Goal: Information Seeking & Learning: Compare options

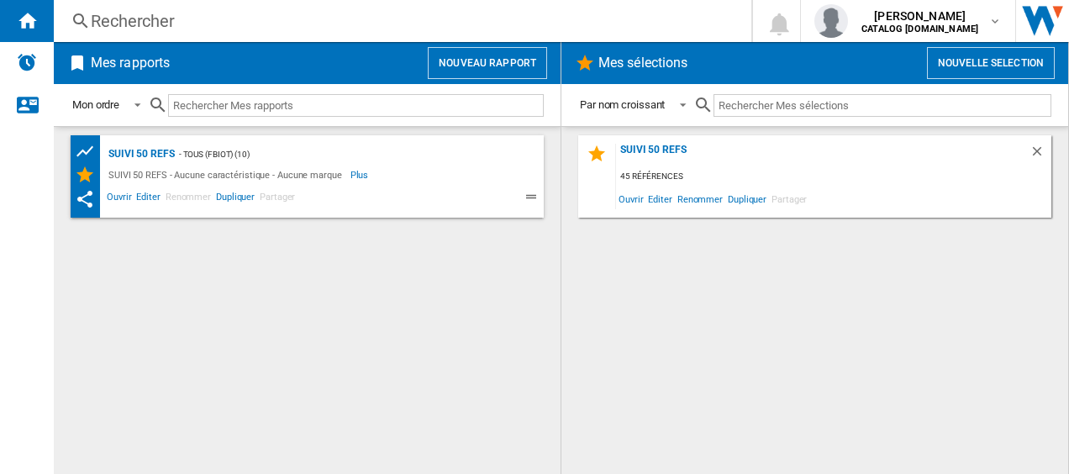
click at [375, 20] on div "Rechercher" at bounding box center [399, 21] width 617 height 24
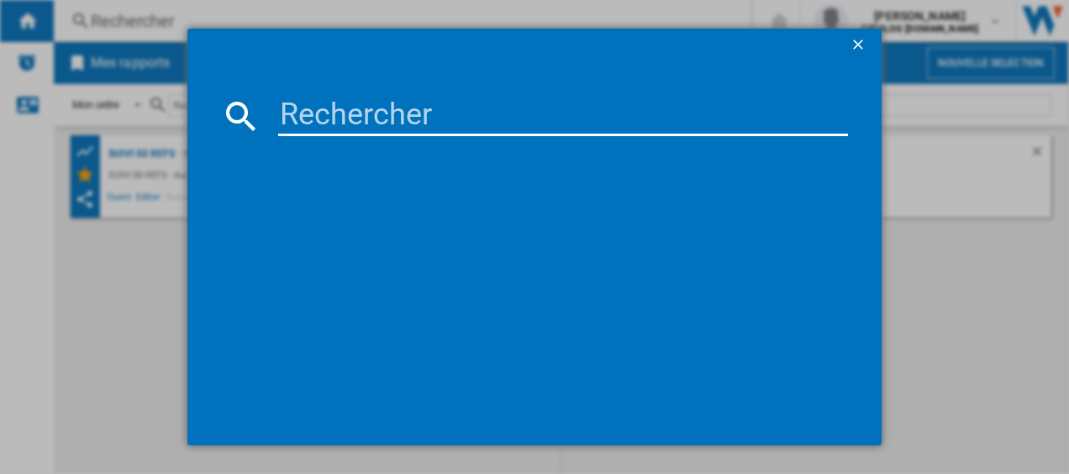
click at [311, 106] on input at bounding box center [563, 116] width 571 height 40
type input "GV9610"
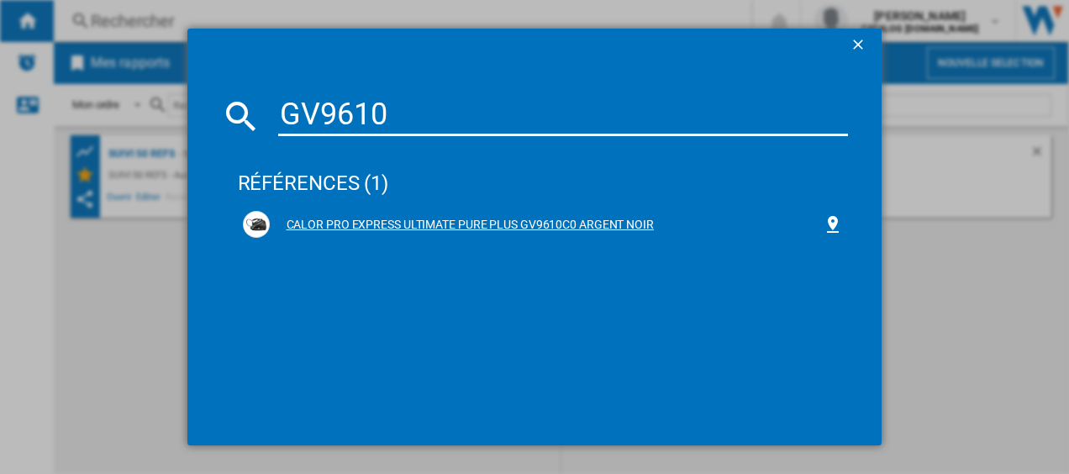
click at [345, 218] on div "CALOR PRO EXPRESS ULTIMATE PURE PLUS GV9610C0 ARGENT NOIR" at bounding box center [547, 225] width 554 height 17
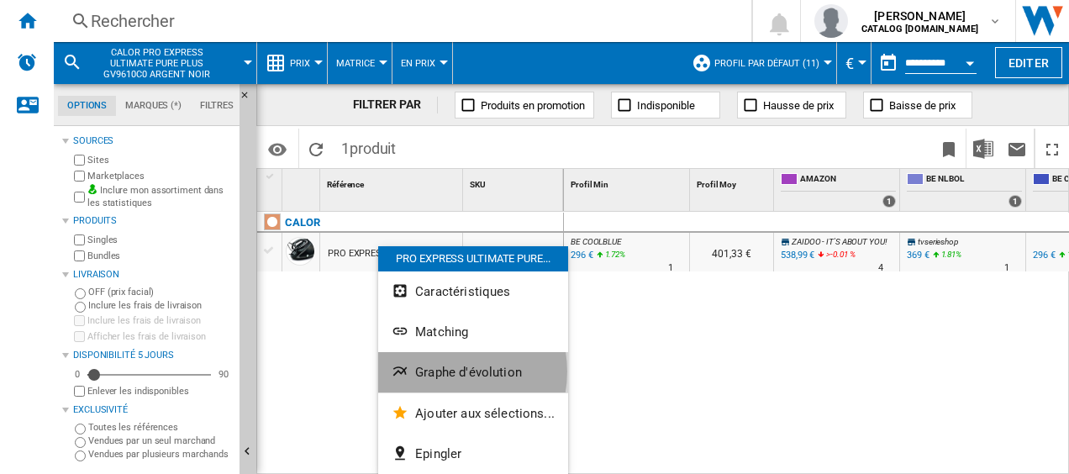
click at [440, 371] on span "Graphe d'évolution" at bounding box center [468, 372] width 107 height 15
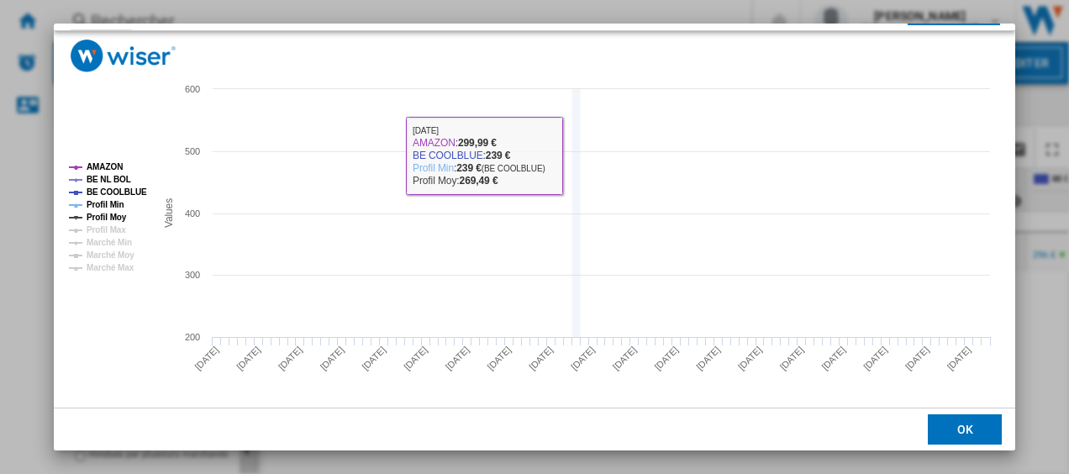
scroll to position [114, 0]
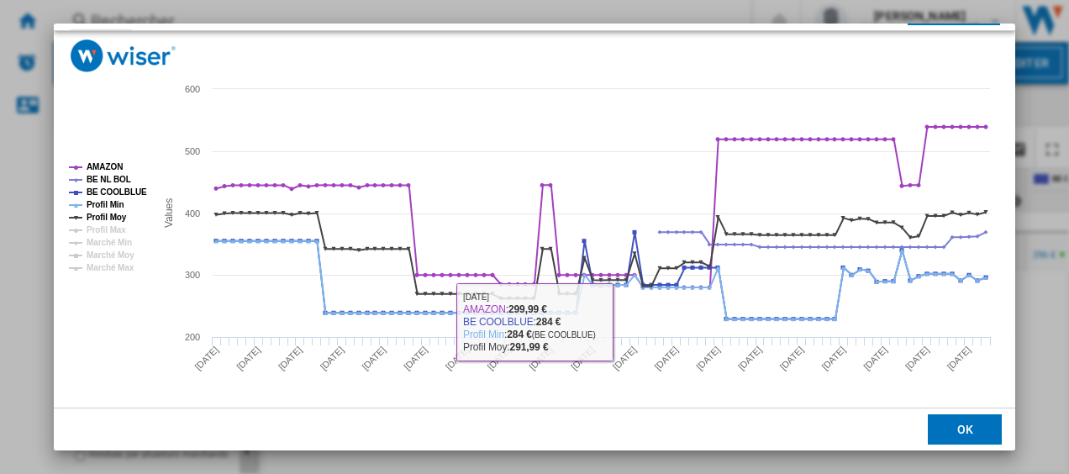
click at [973, 432] on button "OK" at bounding box center [965, 429] width 74 height 30
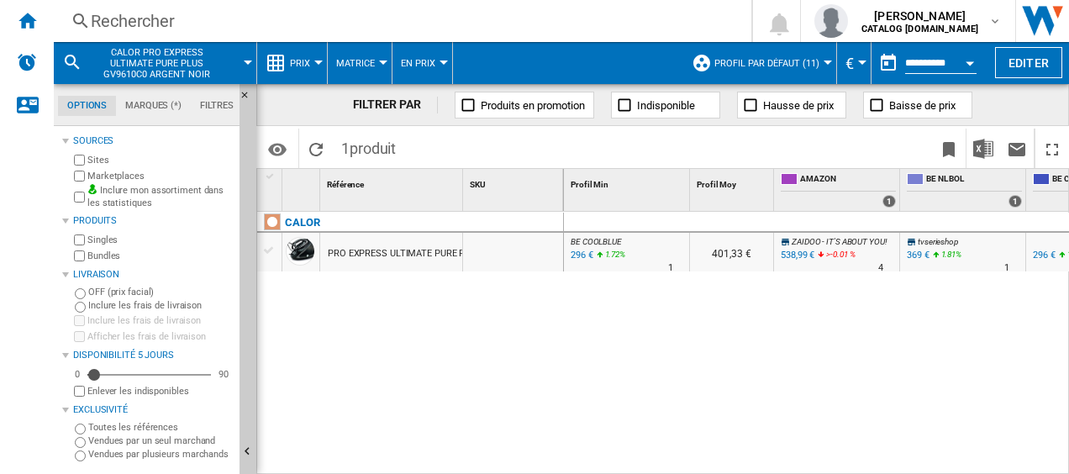
click at [134, 22] on div "Rechercher" at bounding box center [399, 21] width 617 height 24
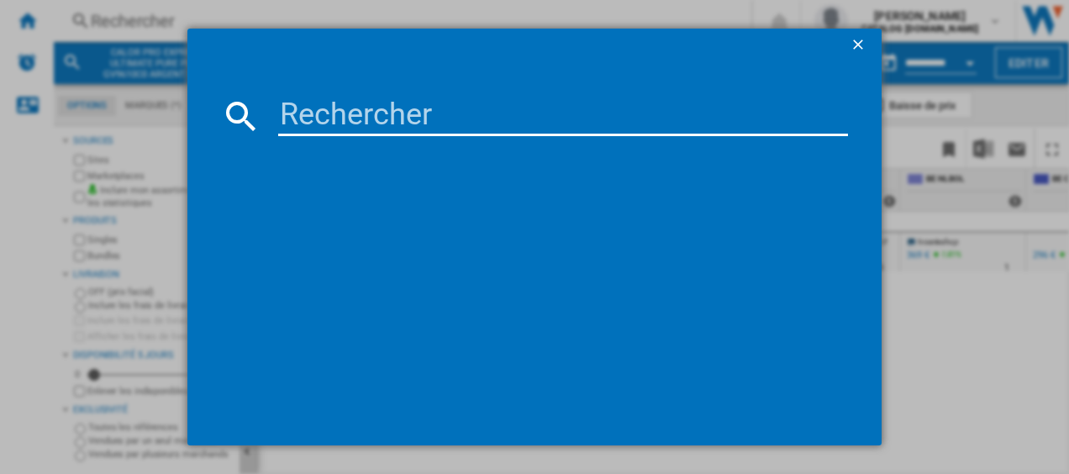
click at [287, 112] on input at bounding box center [563, 116] width 571 height 40
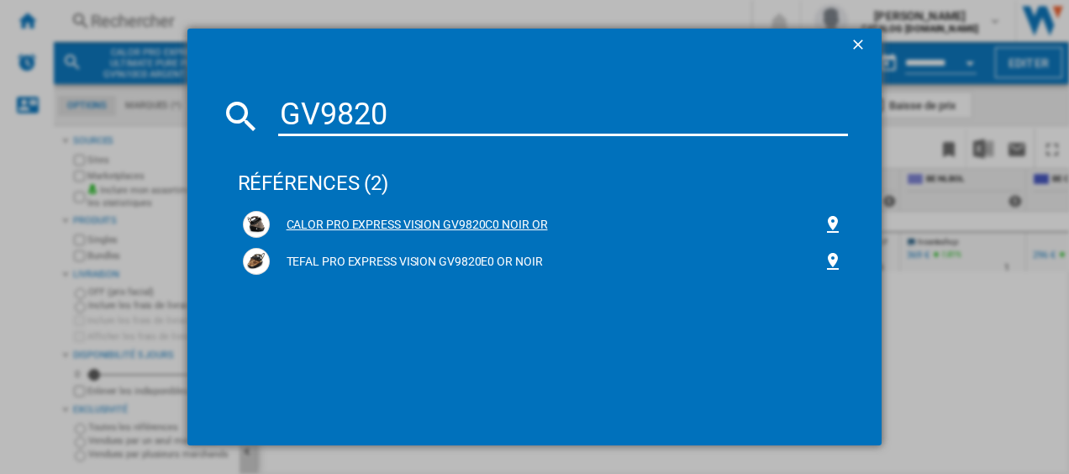
type input "GV9820"
click at [324, 218] on div "CALOR PRO EXPRESS VISION GV9820C0 NOIR OR" at bounding box center [547, 225] width 554 height 17
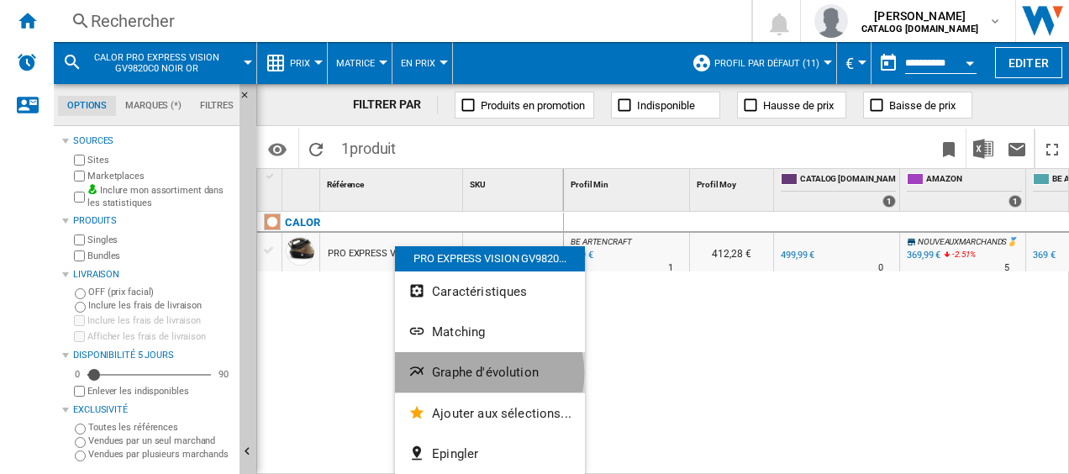
click at [482, 373] on span "Graphe d'évolution" at bounding box center [485, 372] width 107 height 15
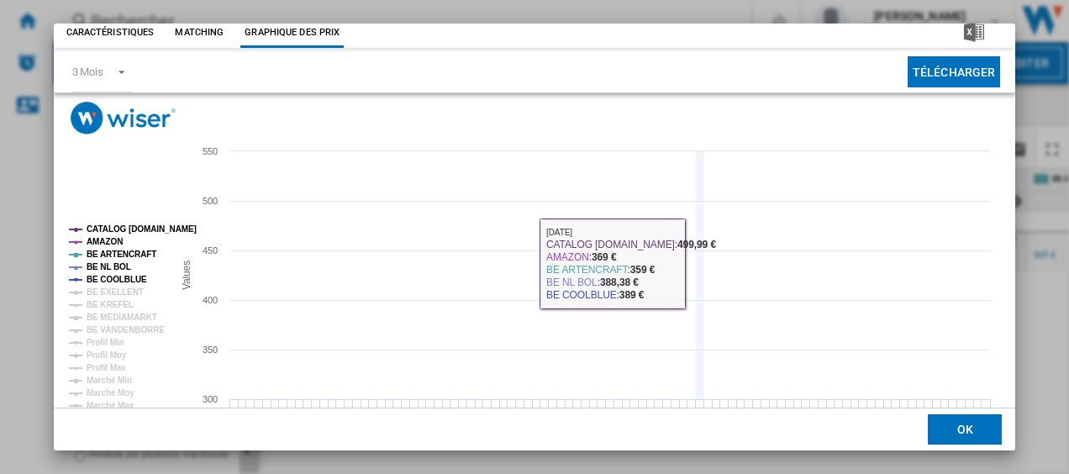
scroll to position [114, 0]
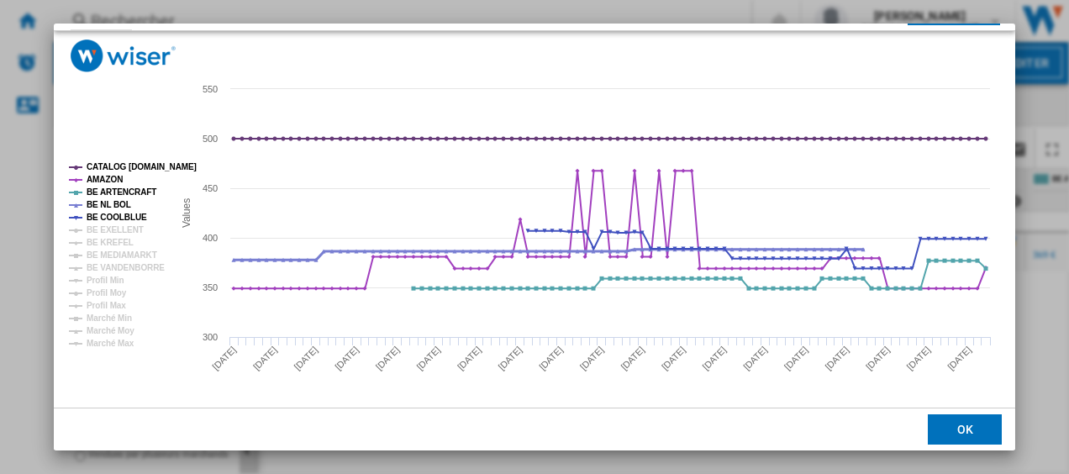
click at [99, 204] on tspan "BE NL BOL" at bounding box center [109, 204] width 45 height 9
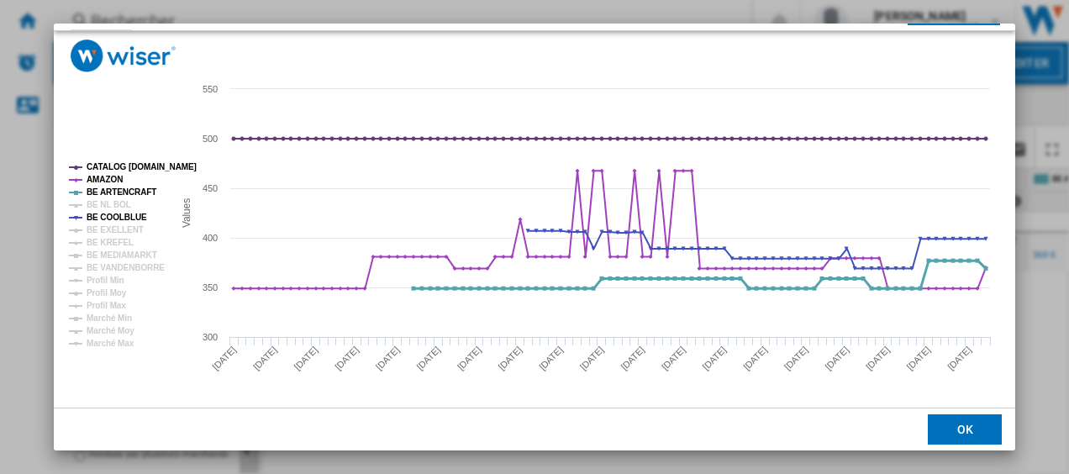
click at [103, 190] on tspan "BE ARTENCRAFT" at bounding box center [122, 191] width 70 height 9
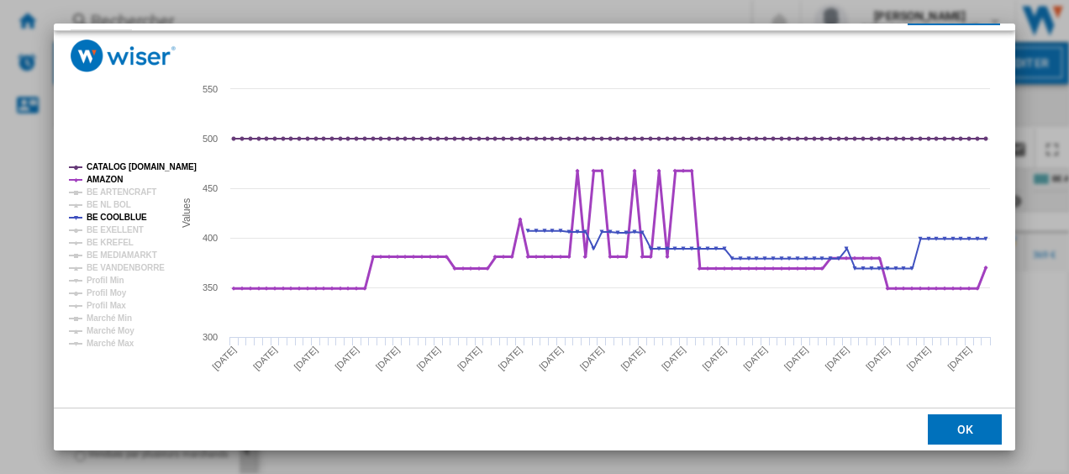
click at [103, 180] on tspan "AMAZON" at bounding box center [105, 179] width 36 height 9
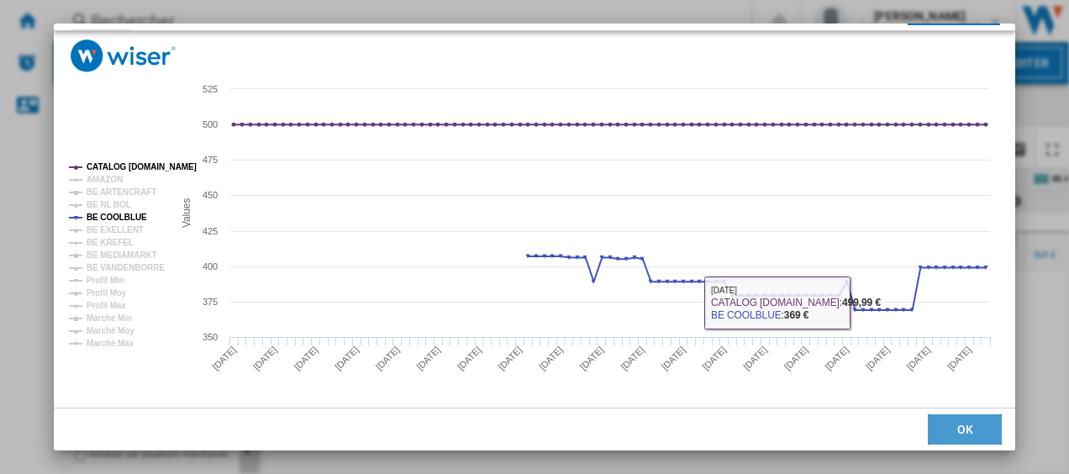
click at [968, 427] on button "OK" at bounding box center [965, 429] width 74 height 30
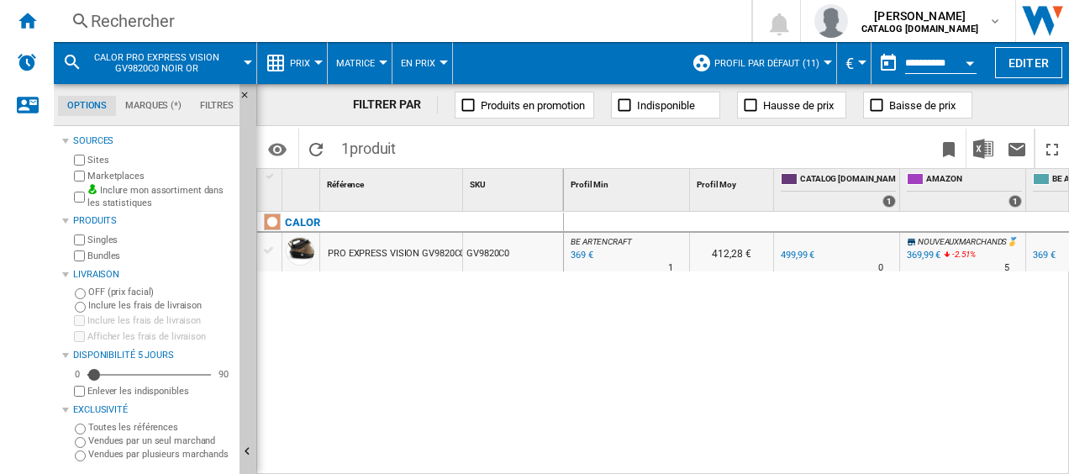
click at [218, 17] on div "Rechercher" at bounding box center [399, 21] width 617 height 24
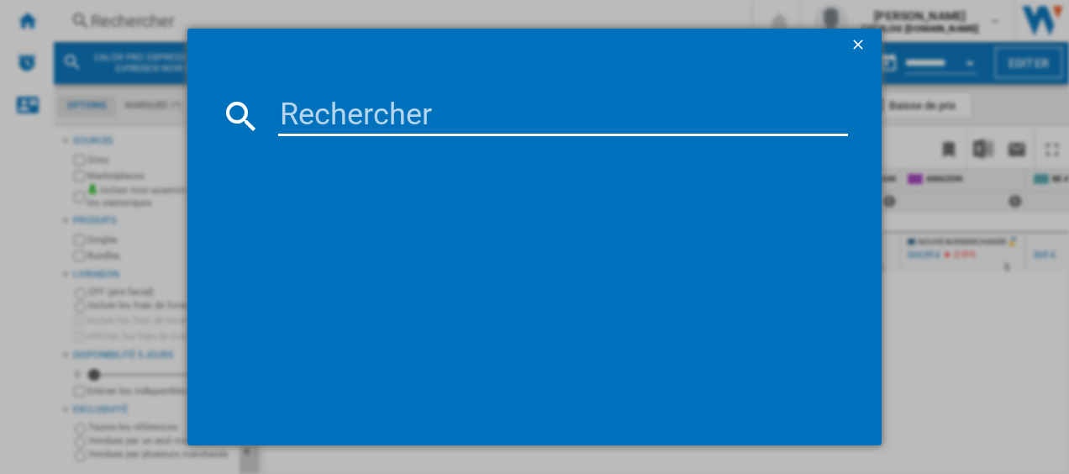
click at [330, 106] on input at bounding box center [563, 116] width 571 height 40
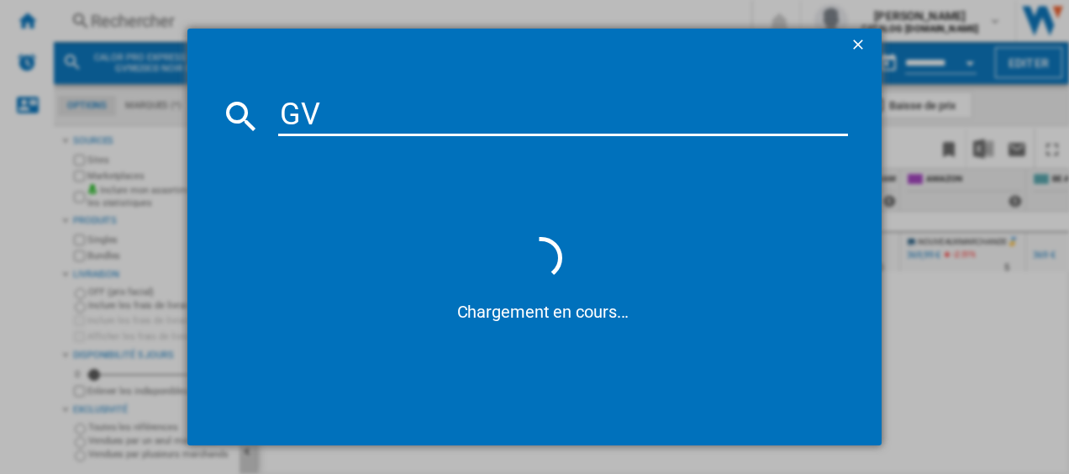
type input "G"
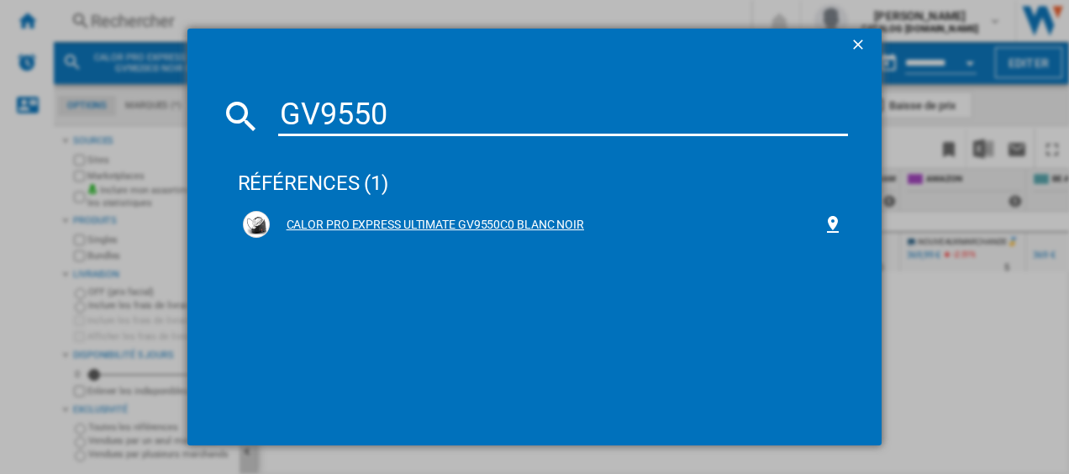
type input "GV9550"
click at [300, 226] on div "CALOR PRO EXPRESS ULTIMATE GV9550C0 BLANC NOIR" at bounding box center [547, 225] width 554 height 17
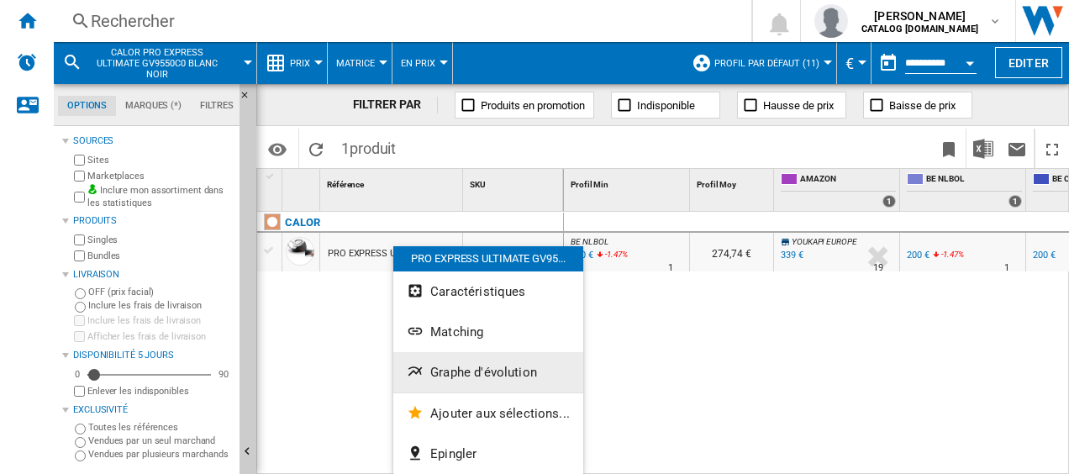
click at [457, 370] on span "Graphe d'évolution" at bounding box center [483, 372] width 107 height 15
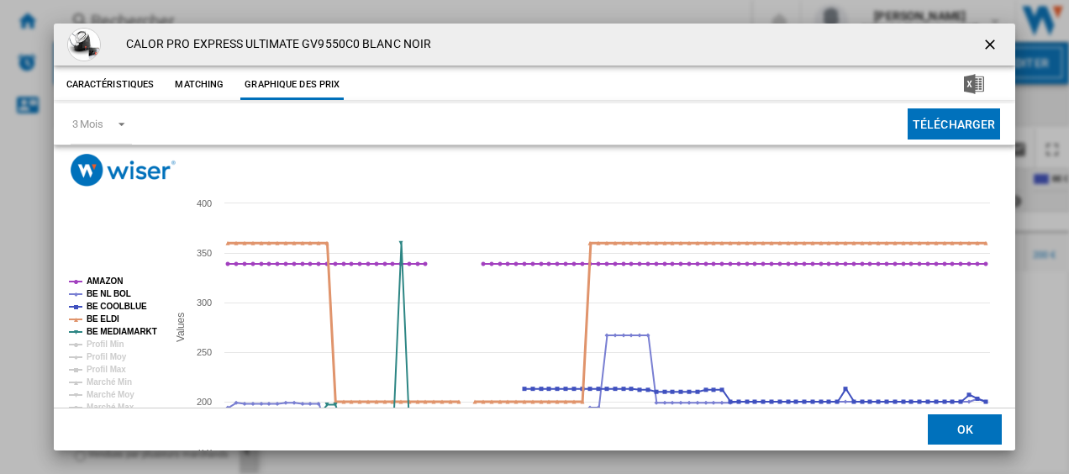
click at [103, 321] on tspan "BE ELDI" at bounding box center [103, 318] width 33 height 9
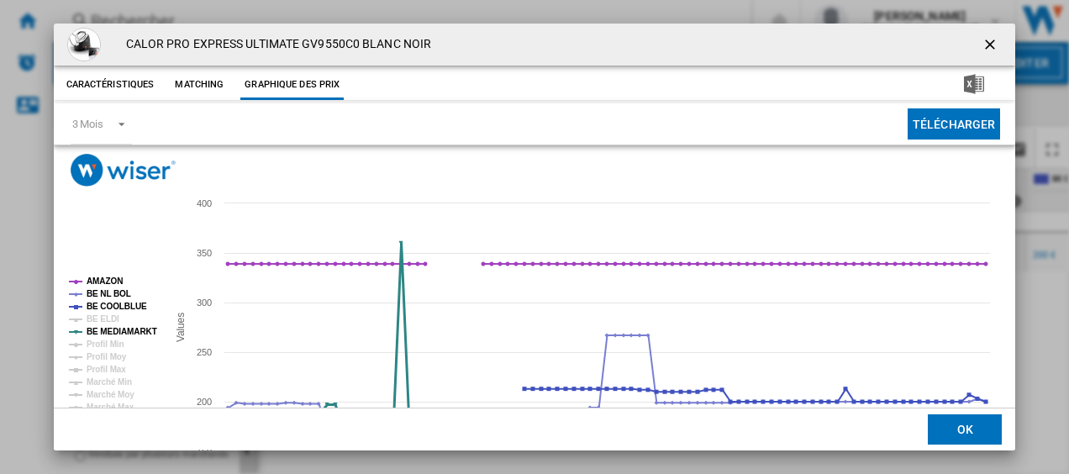
click at [103, 329] on tspan "BE MEDIAMARKT" at bounding box center [122, 331] width 71 height 9
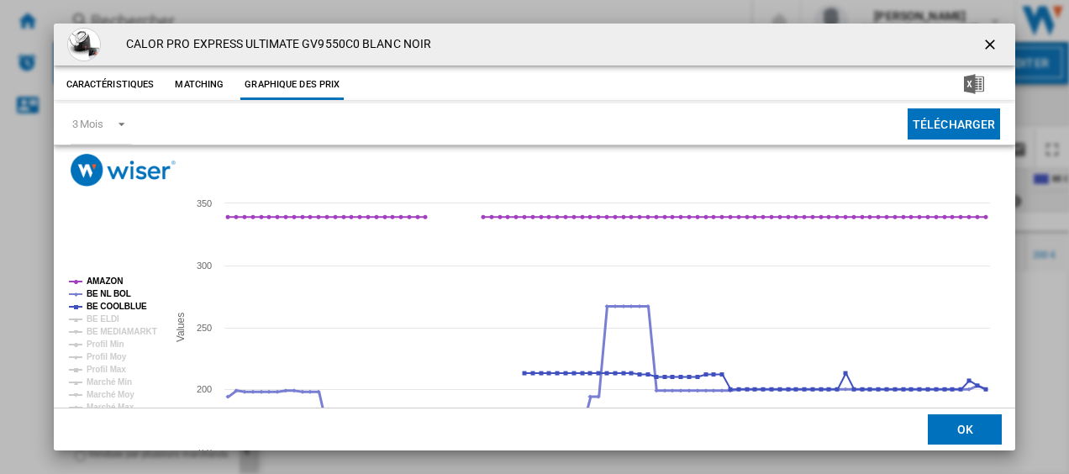
click at [111, 294] on tspan "BE NL BOL" at bounding box center [109, 293] width 45 height 9
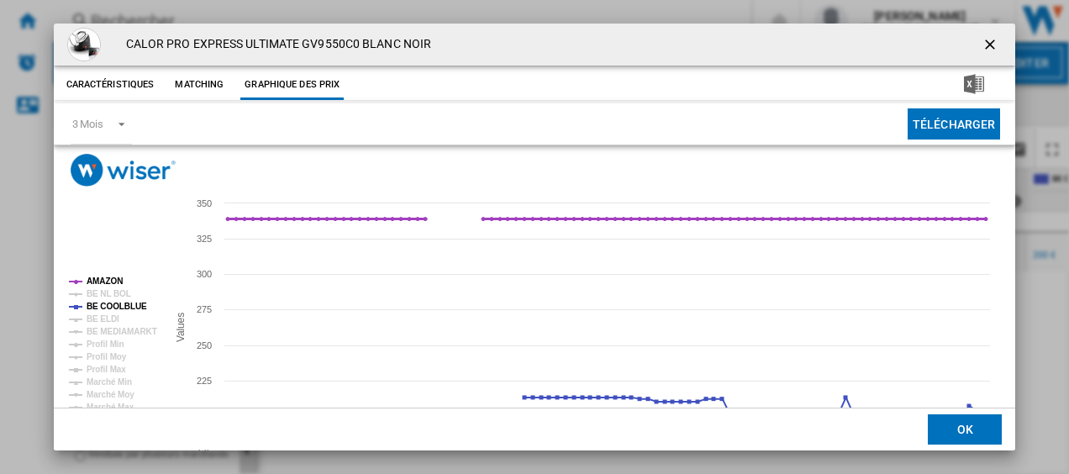
click at [108, 281] on tspan "AMAZON" at bounding box center [105, 280] width 36 height 9
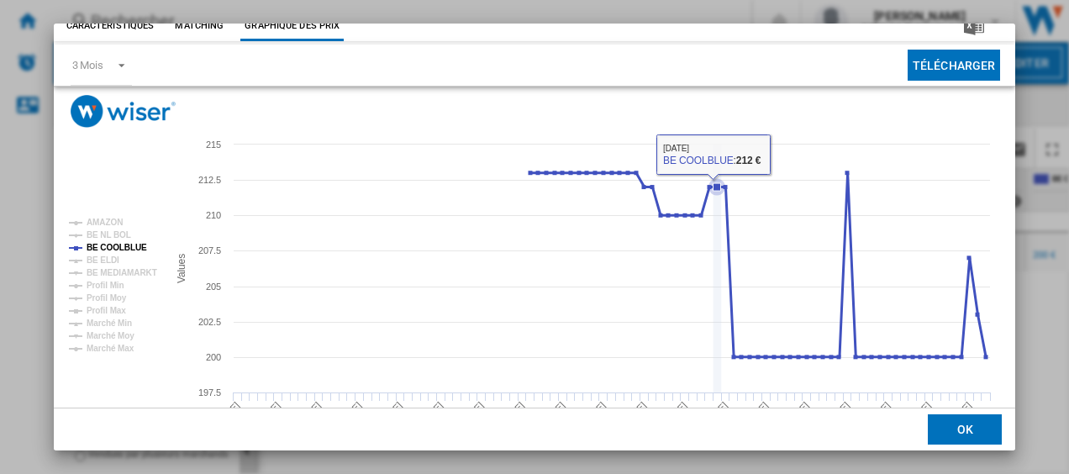
scroll to position [114, 0]
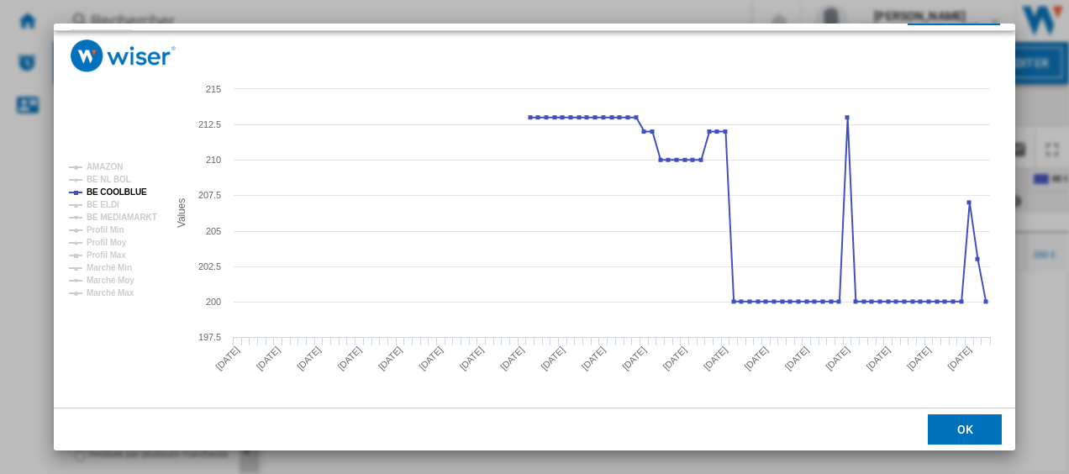
click at [956, 429] on button "OK" at bounding box center [965, 429] width 74 height 30
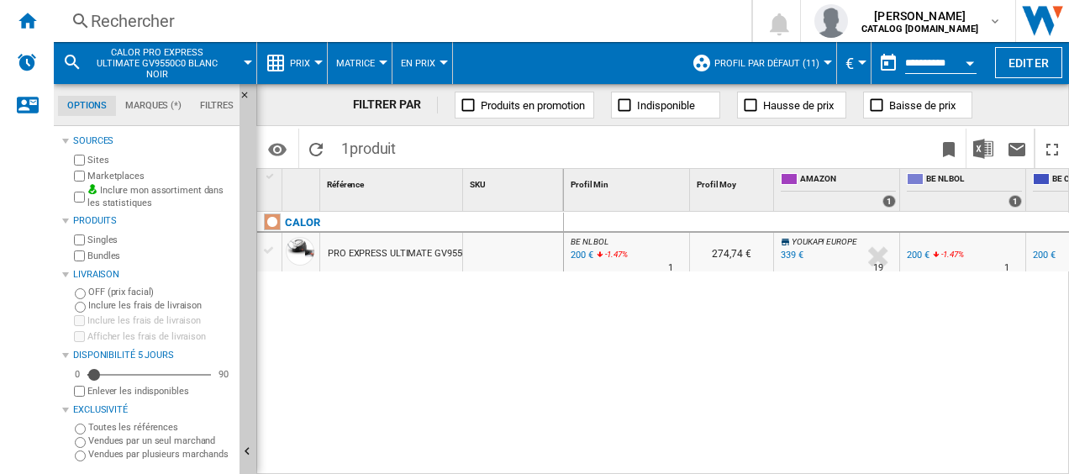
click at [266, 17] on div "Rechercher" at bounding box center [399, 21] width 617 height 24
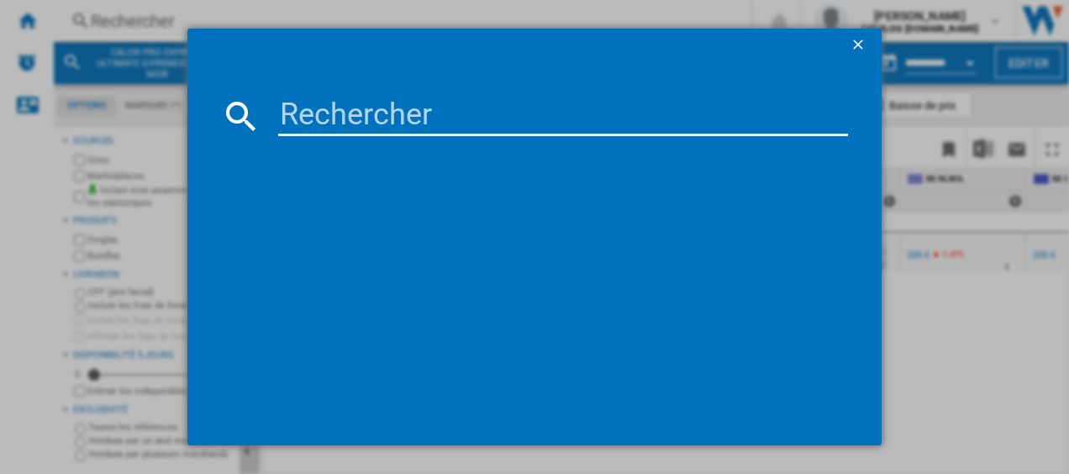
click at [378, 116] on input at bounding box center [563, 116] width 571 height 40
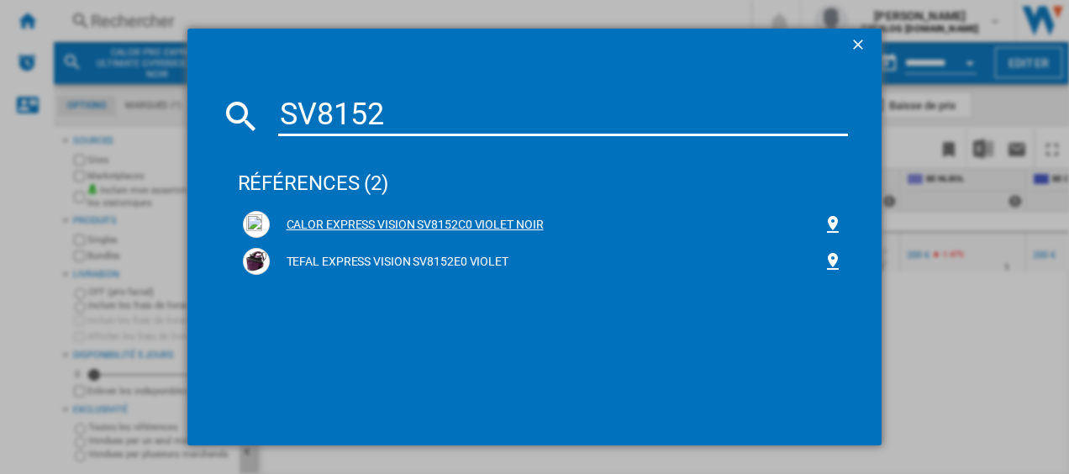
type input "SV8152"
click at [334, 231] on div "CALOR EXPRESS VISION SV8152C0 VIOLET NOIR" at bounding box center [547, 225] width 554 height 17
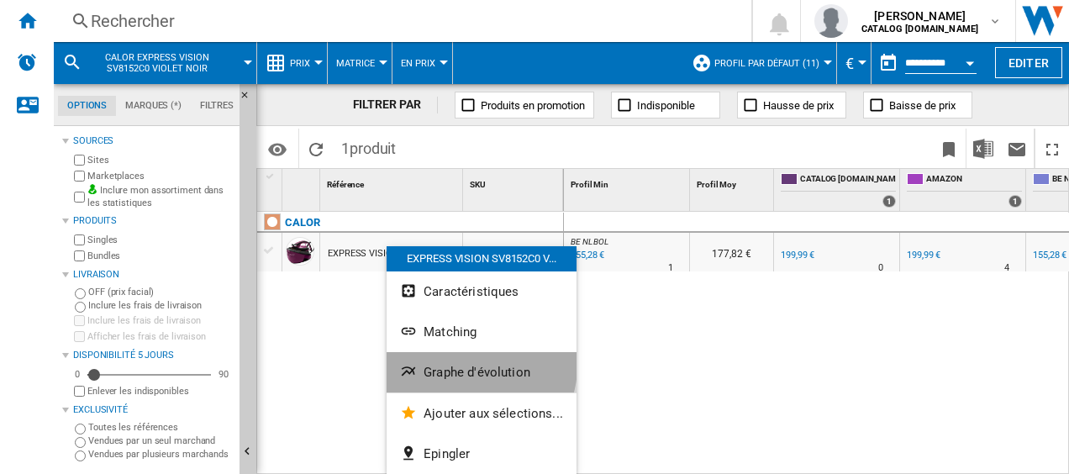
click at [455, 362] on button "Graphe d'évolution" at bounding box center [482, 372] width 190 height 40
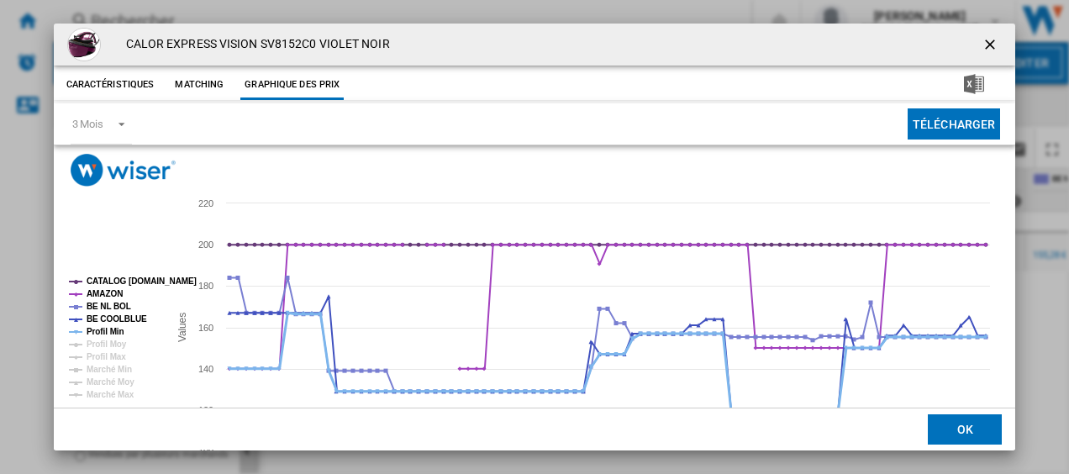
click at [106, 333] on tspan "Profil Min" at bounding box center [106, 331] width 38 height 9
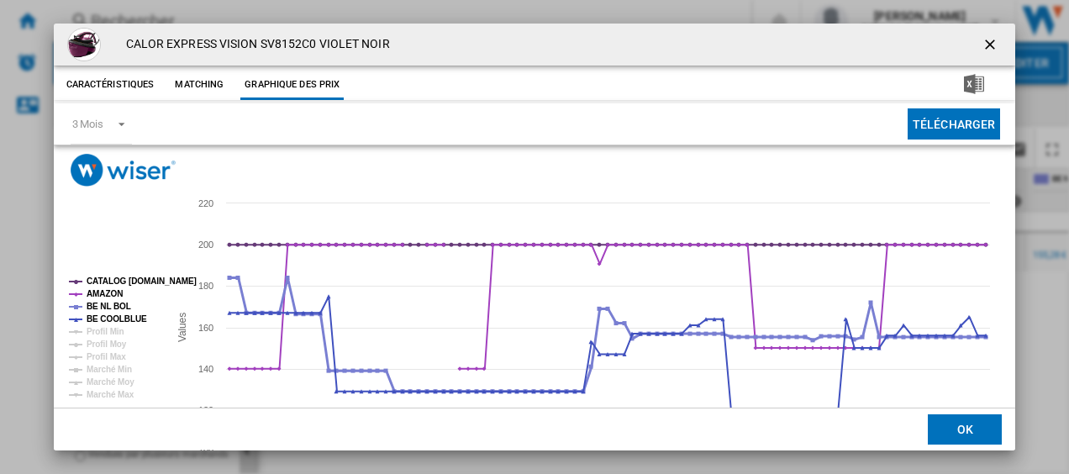
click at [113, 303] on tspan "BE NL BOL" at bounding box center [109, 306] width 45 height 9
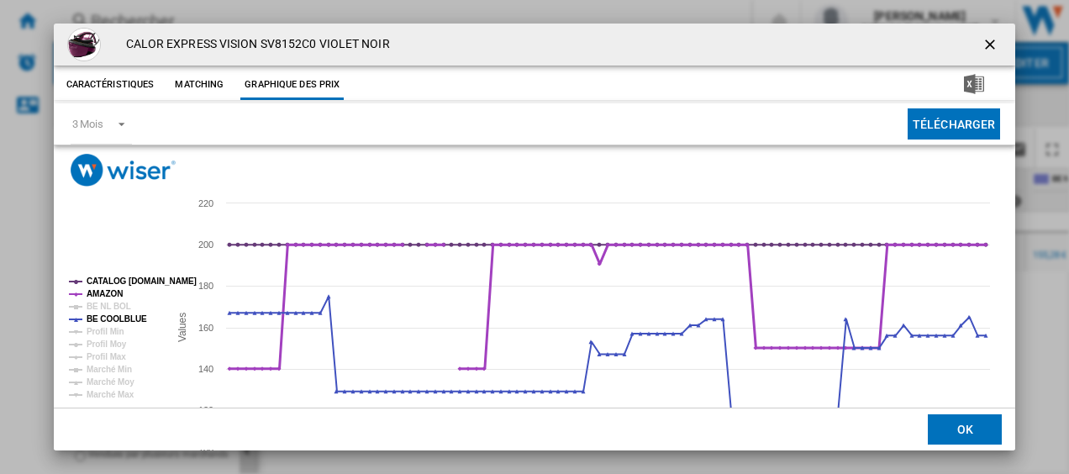
click at [107, 296] on tspan "AMAZON" at bounding box center [105, 293] width 36 height 9
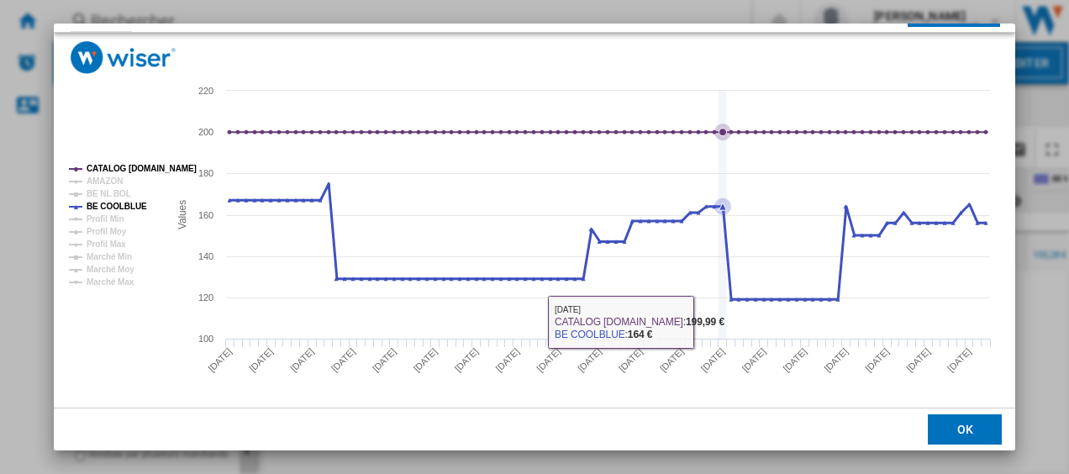
scroll to position [114, 0]
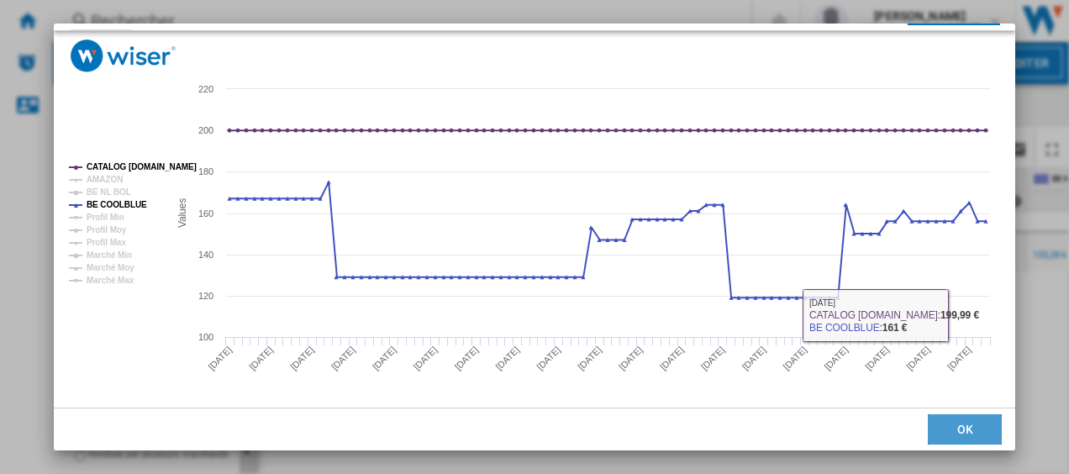
click at [966, 434] on button "OK" at bounding box center [965, 429] width 74 height 30
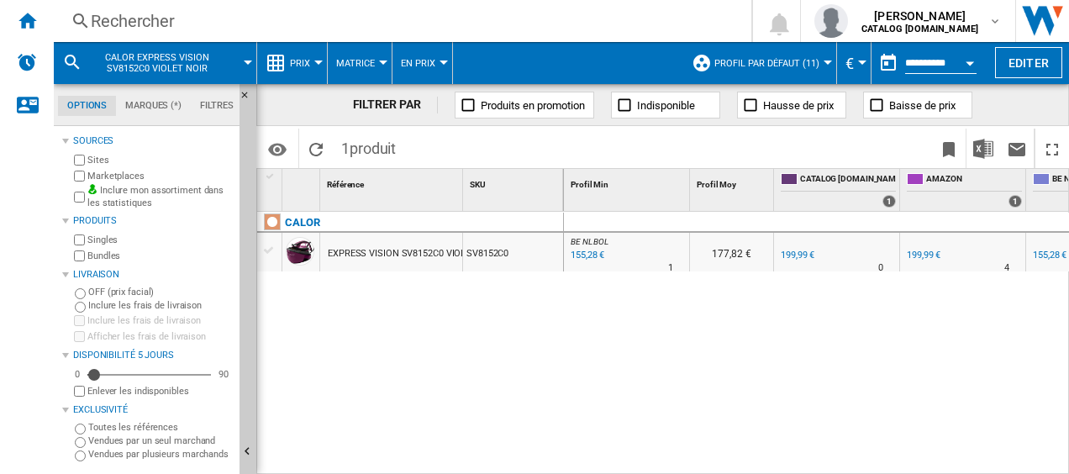
click at [265, 25] on div "Rechercher" at bounding box center [399, 21] width 617 height 24
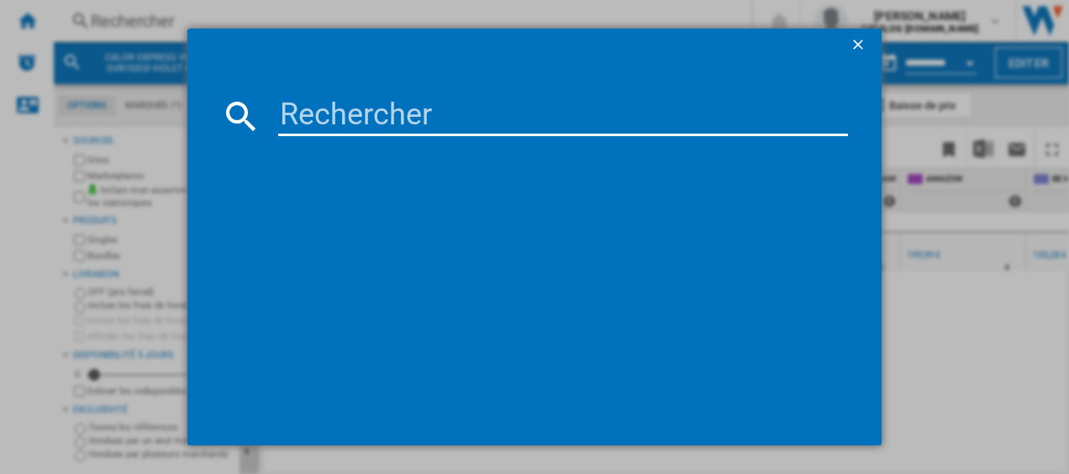
click at [334, 112] on input at bounding box center [563, 116] width 571 height 40
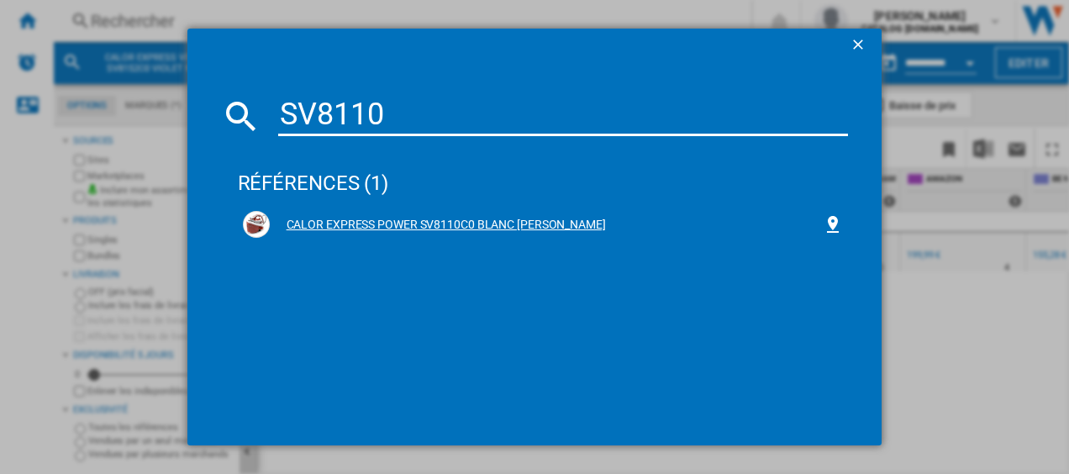
type input "SV8110"
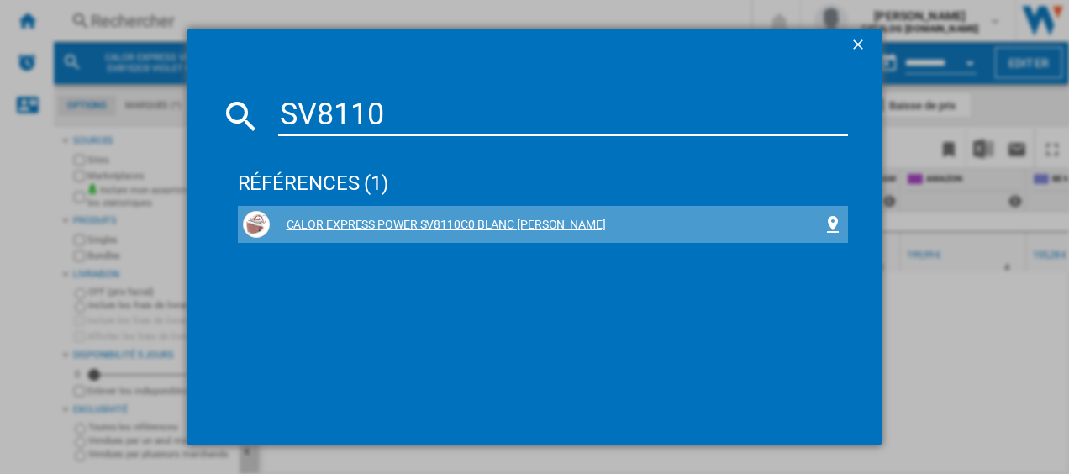
click at [442, 224] on div "CALOR EXPRESS POWER SV8110C0 BLANC [PERSON_NAME]" at bounding box center [547, 225] width 554 height 17
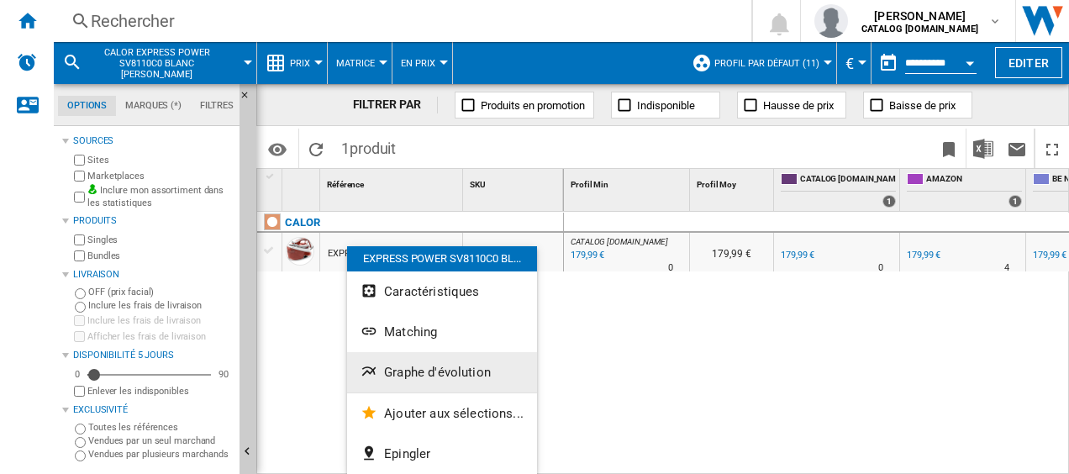
click at [397, 372] on span "Graphe d'évolution" at bounding box center [437, 372] width 107 height 15
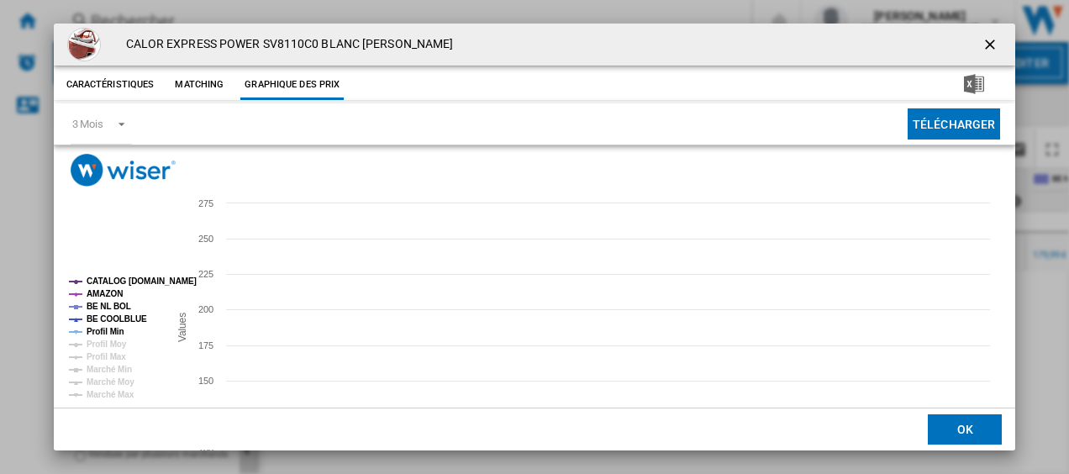
click at [99, 302] on tspan "BE NL BOL" at bounding box center [109, 306] width 45 height 9
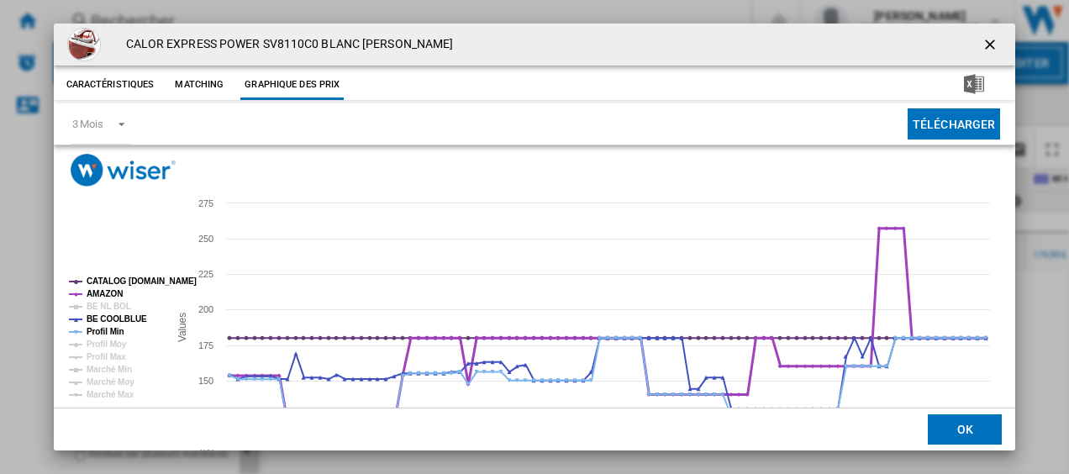
click at [99, 293] on tspan "AMAZON" at bounding box center [105, 293] width 36 height 9
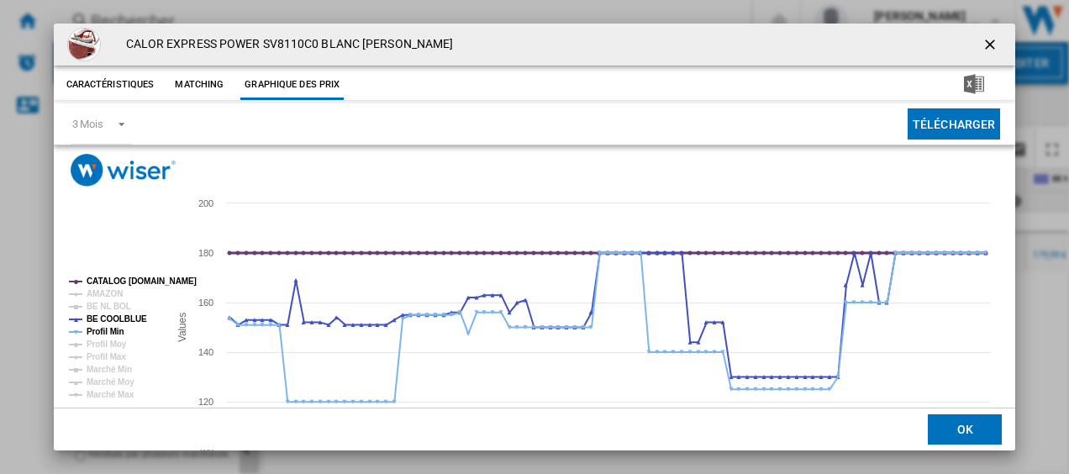
click at [105, 282] on tspan "CATALOG [DOMAIN_NAME]" at bounding box center [142, 280] width 110 height 9
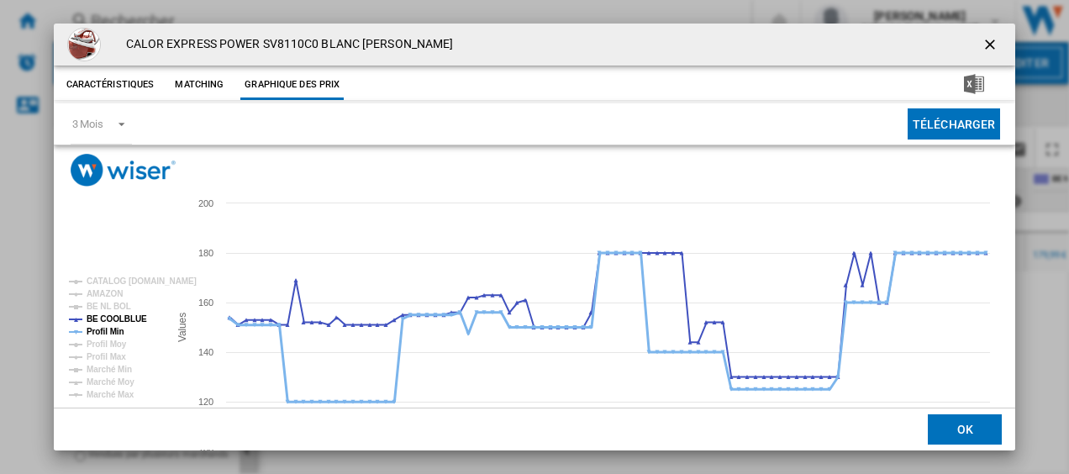
click at [103, 336] on tspan "Profil Min" at bounding box center [106, 331] width 38 height 9
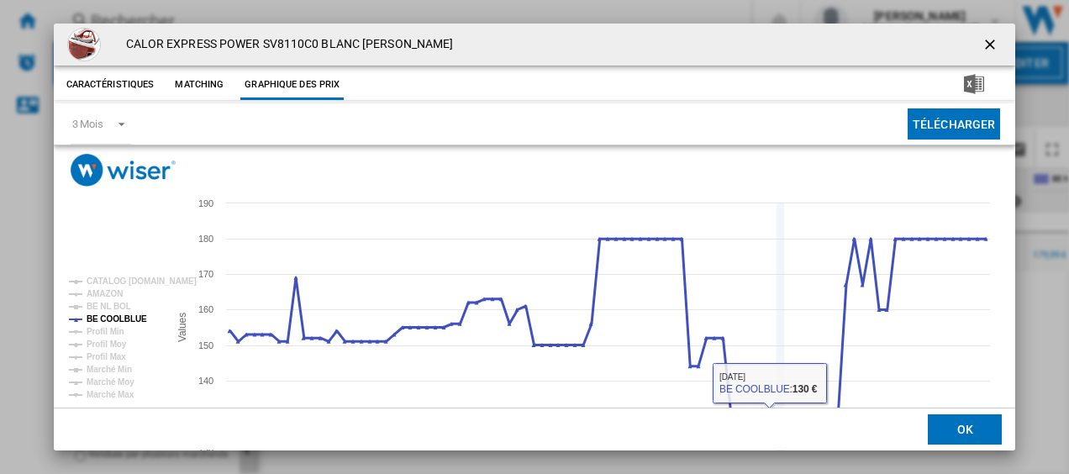
scroll to position [114, 0]
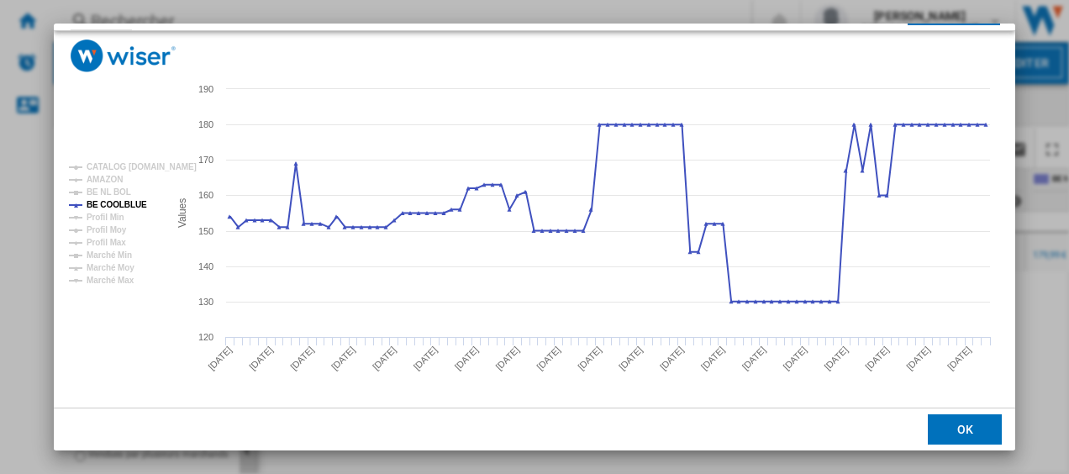
click at [970, 424] on button "OK" at bounding box center [965, 429] width 74 height 30
